Goal: Task Accomplishment & Management: Use online tool/utility

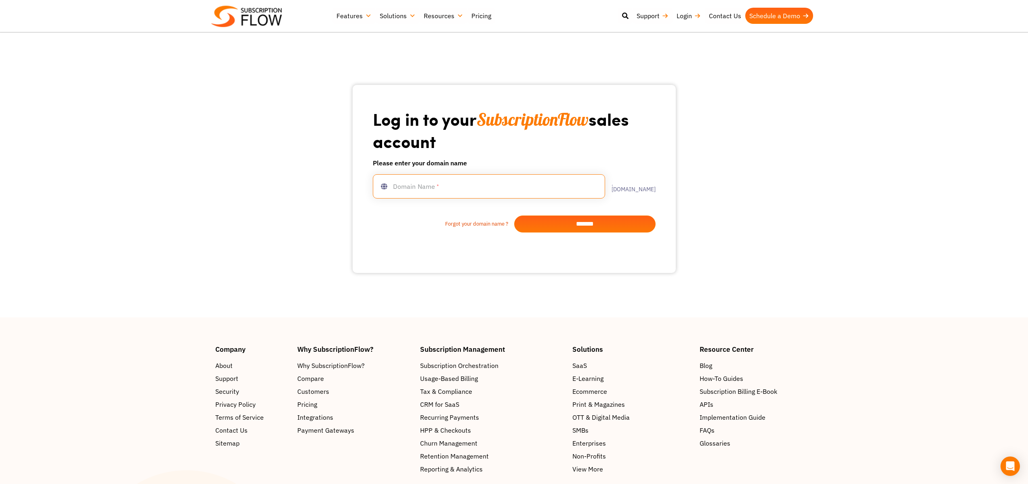
click at [444, 185] on input "text" at bounding box center [489, 186] width 232 height 24
type input "********"
click at [549, 223] on input "*******" at bounding box center [584, 223] width 141 height 17
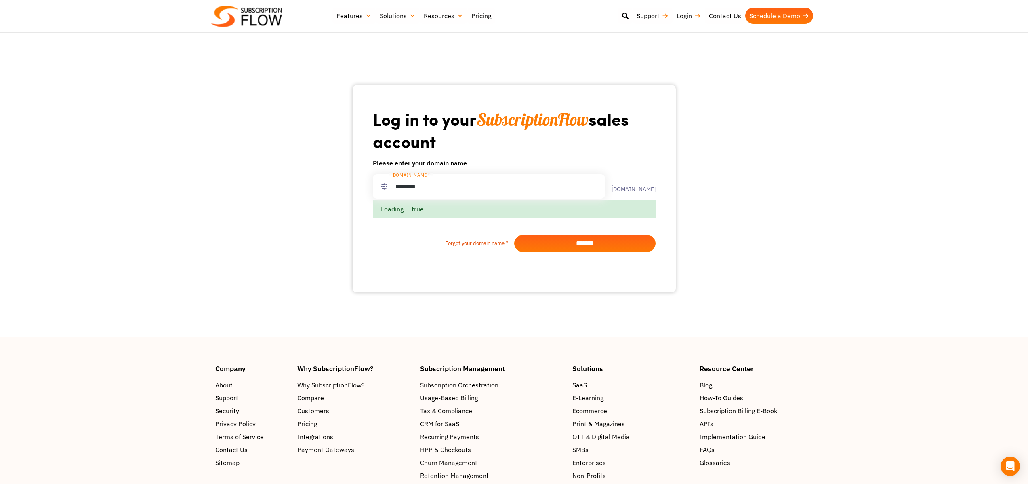
click at [561, 243] on input "*******" at bounding box center [584, 243] width 141 height 17
